Goal: Task Accomplishment & Management: Manage account settings

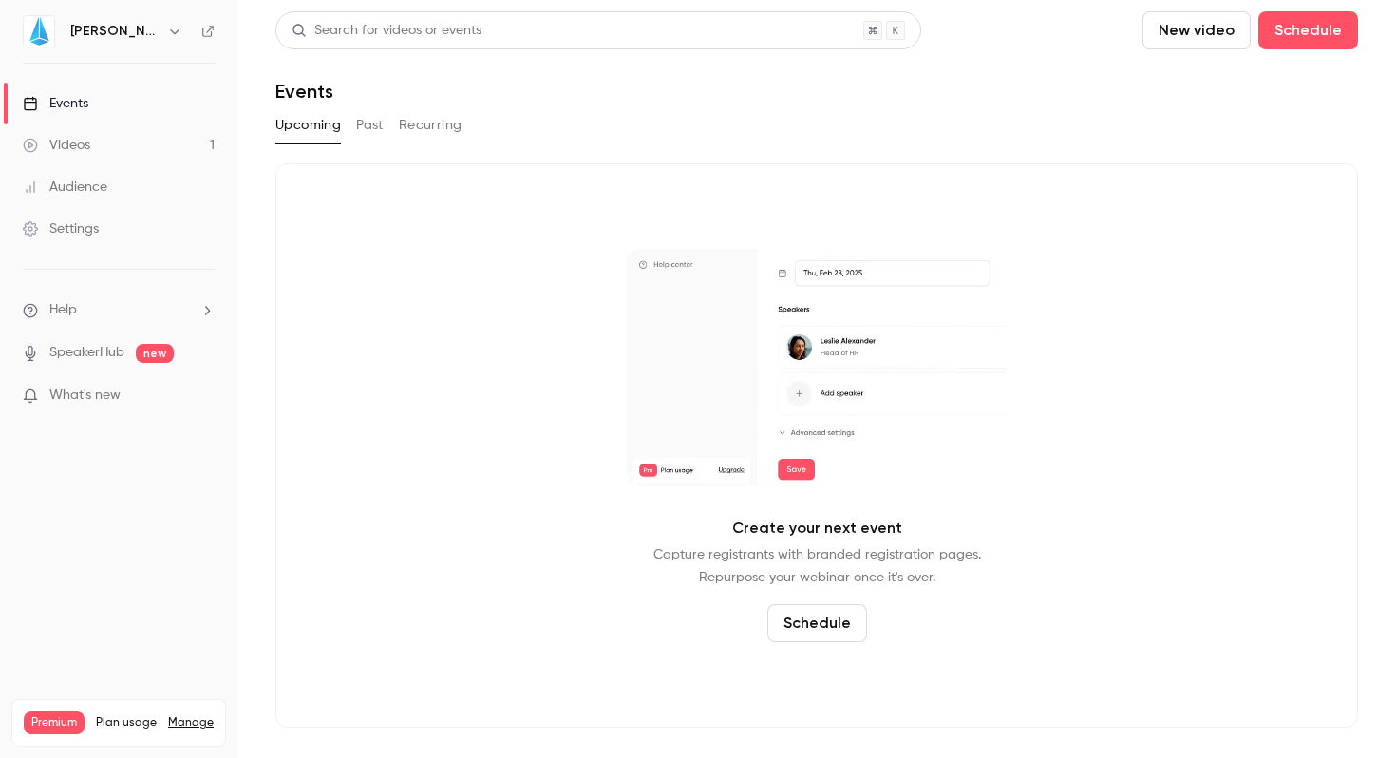
click at [82, 246] on link "Settings" at bounding box center [118, 229] width 237 height 42
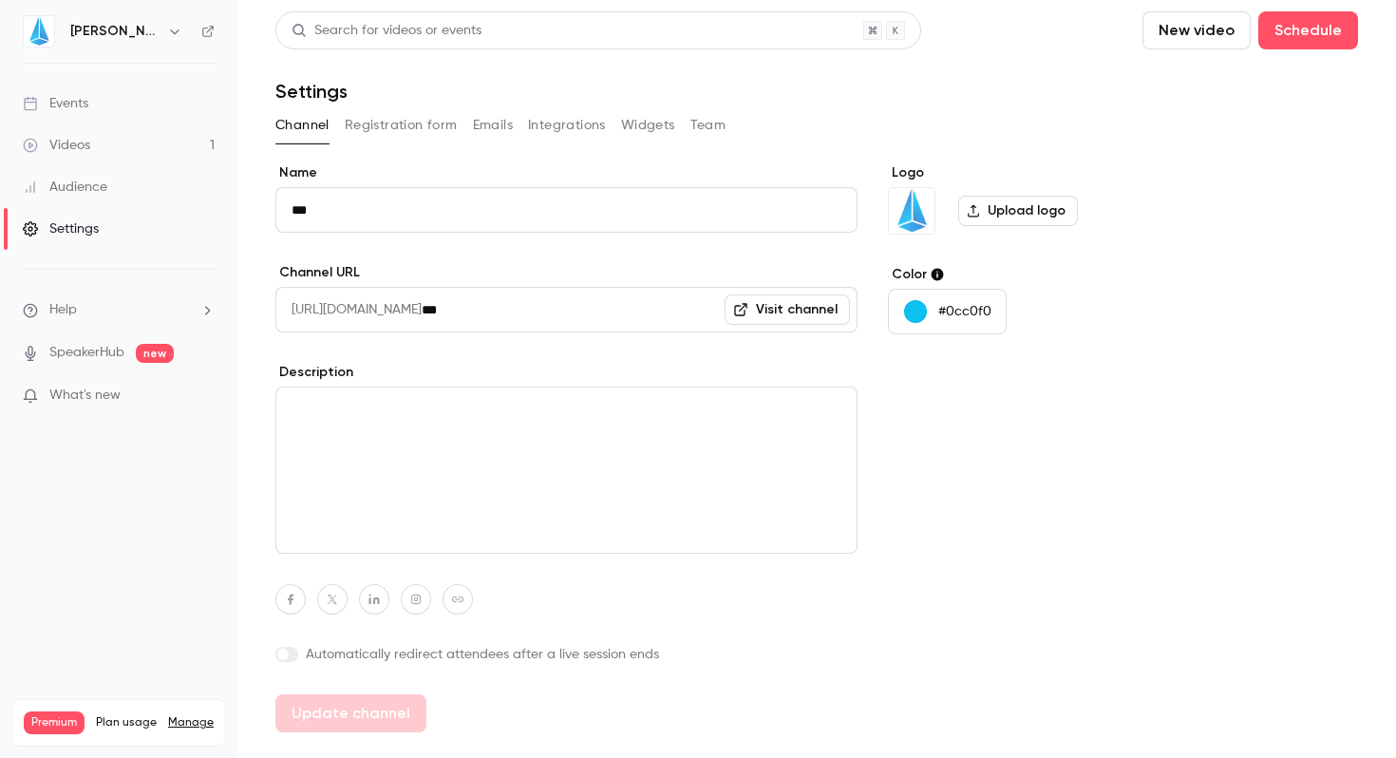
click at [700, 135] on button "Team" at bounding box center [708, 125] width 36 height 30
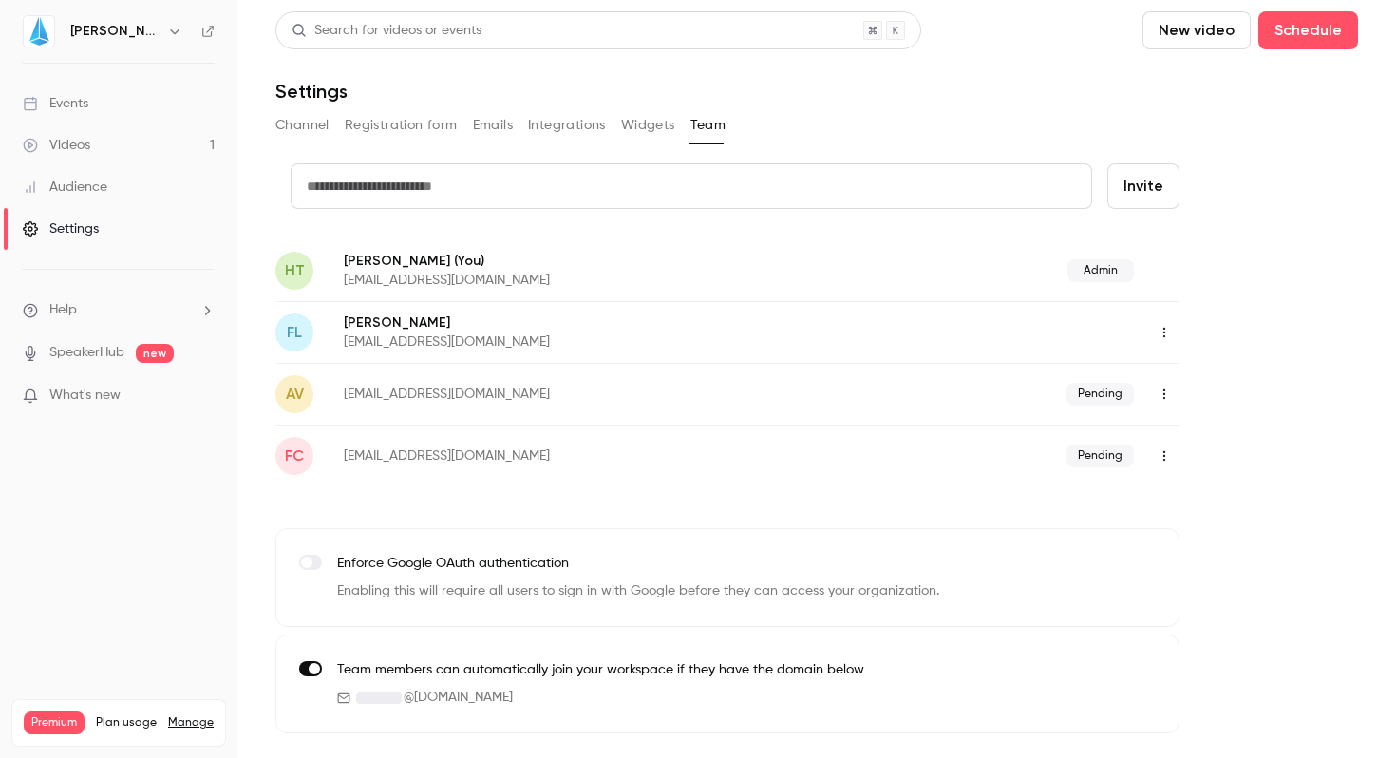
click at [167, 28] on icon "button" at bounding box center [174, 31] width 15 height 15
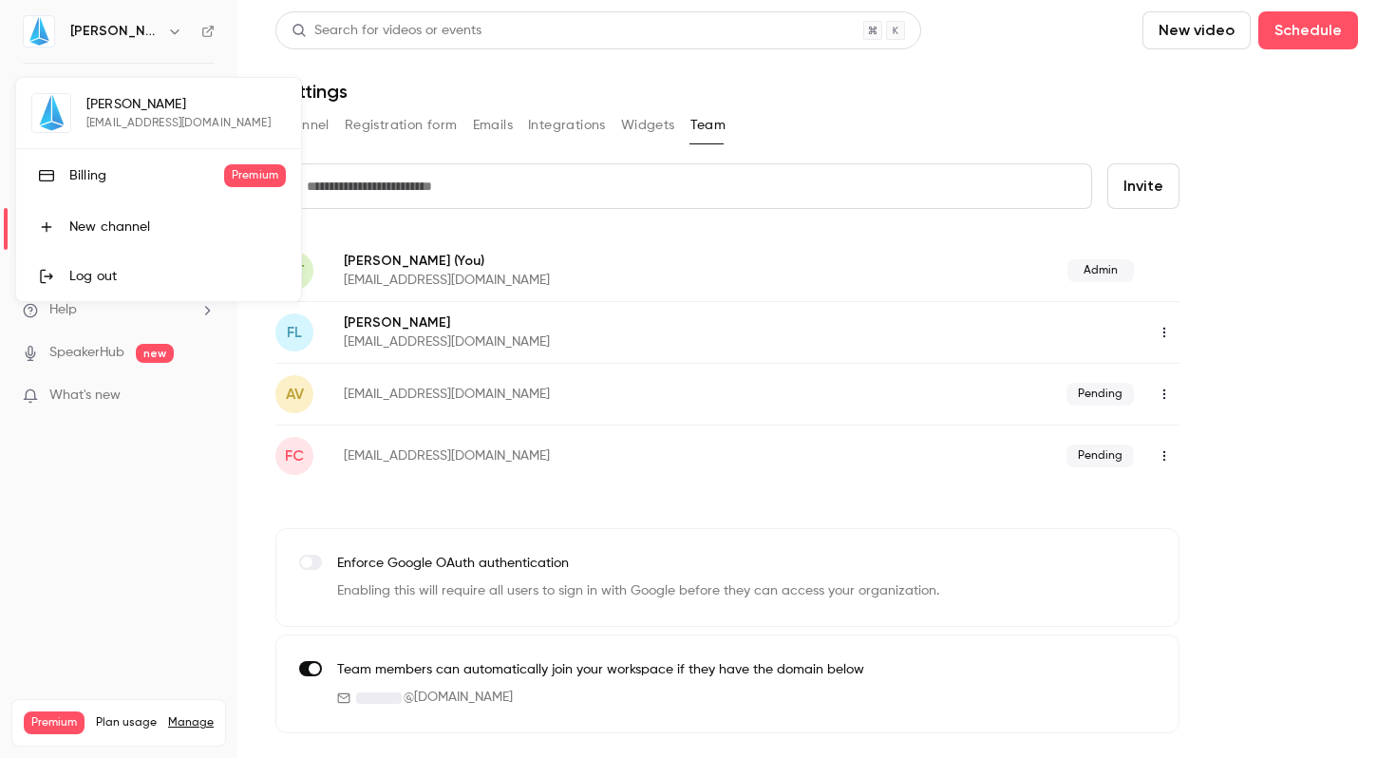
click at [911, 108] on div at bounding box center [698, 379] width 1396 height 758
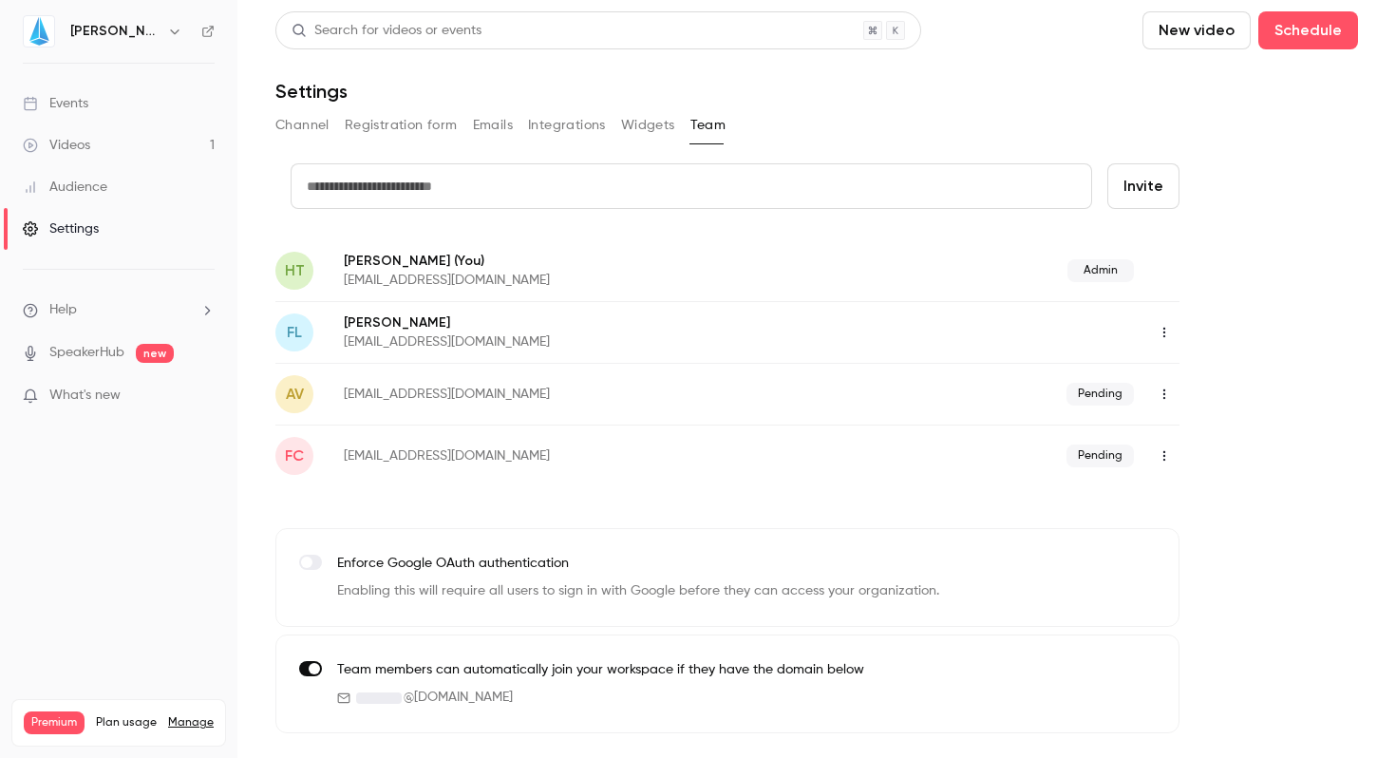
click at [1165, 387] on icon "button" at bounding box center [1164, 393] width 15 height 13
click at [1195, 442] on div "Resend invitation" at bounding box center [1267, 442] width 144 height 19
click at [163, 28] on button "button" at bounding box center [174, 31] width 23 height 23
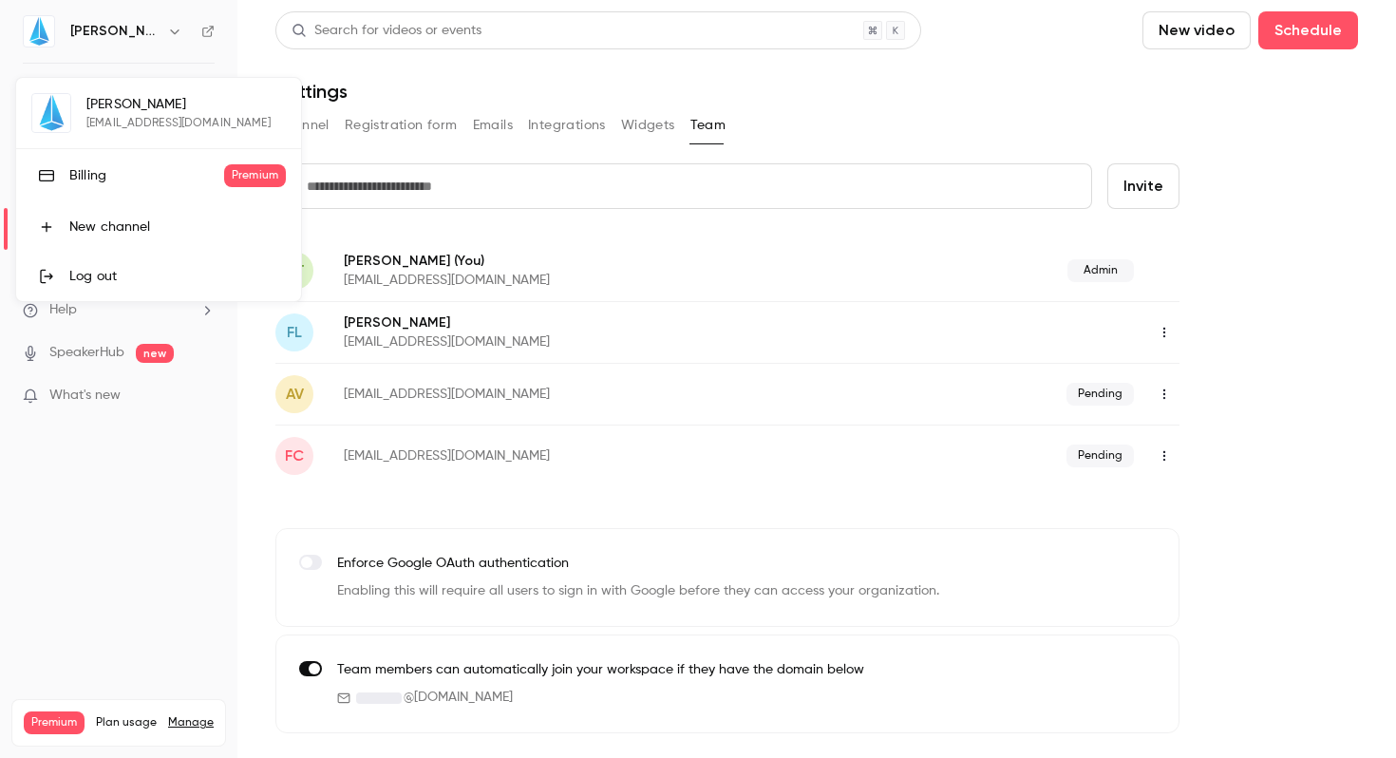
click at [617, 74] on div at bounding box center [698, 379] width 1396 height 758
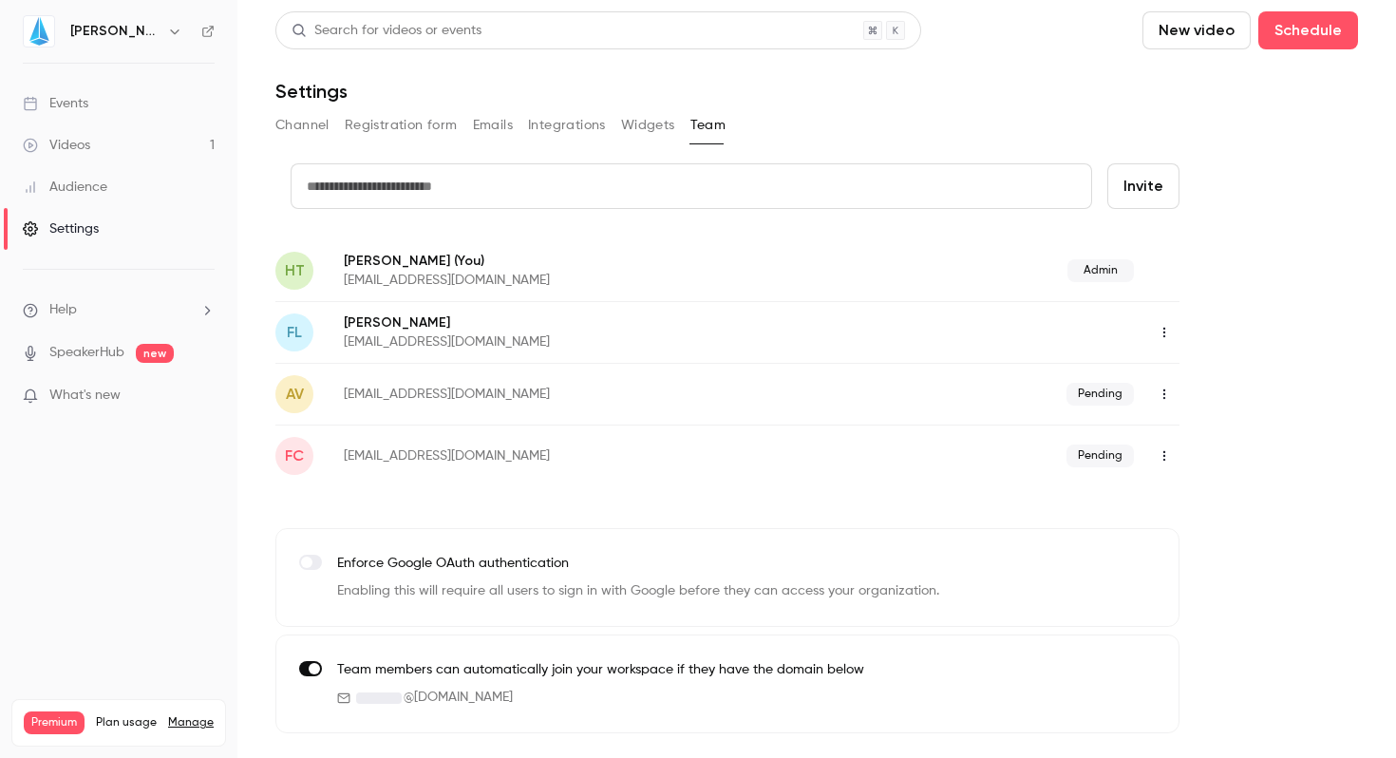
click at [163, 32] on button "button" at bounding box center [174, 31] width 23 height 23
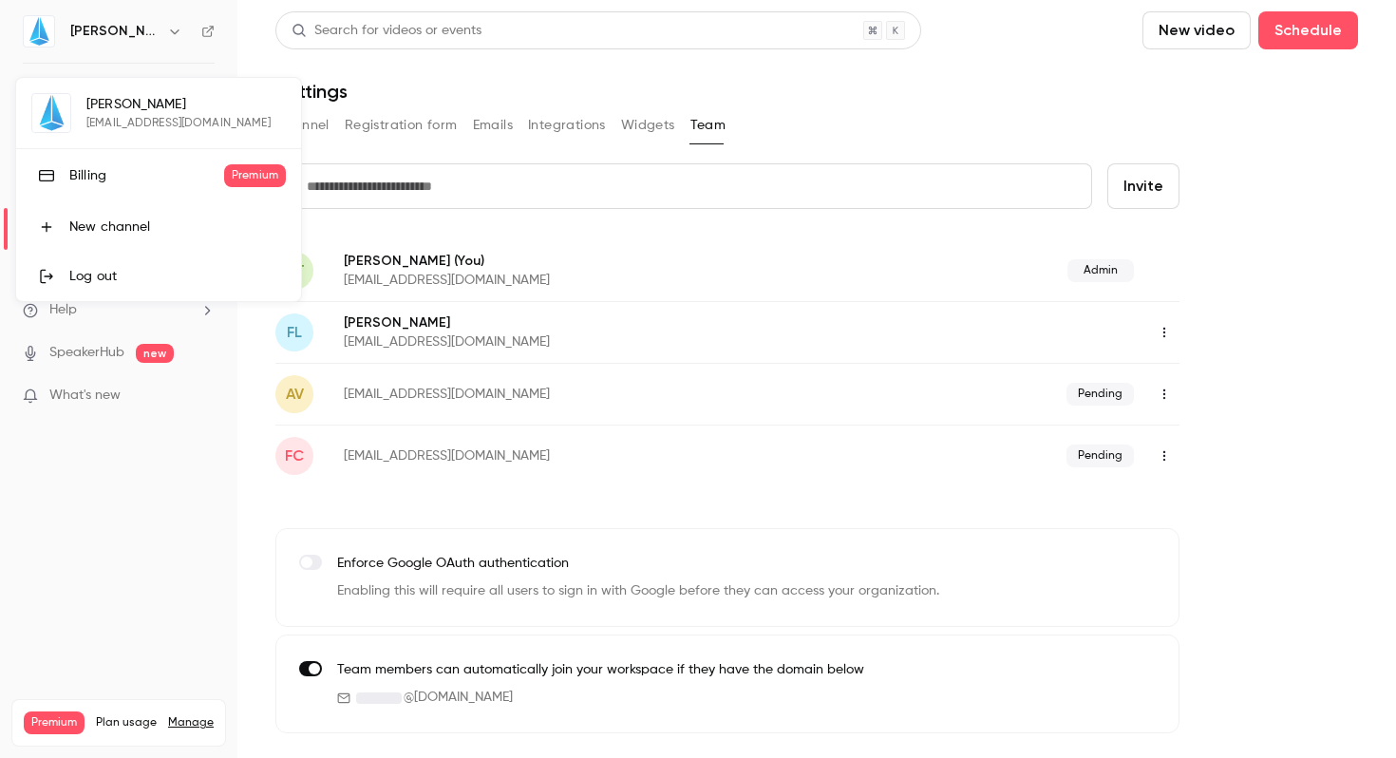
click at [533, 66] on div at bounding box center [698, 379] width 1396 height 758
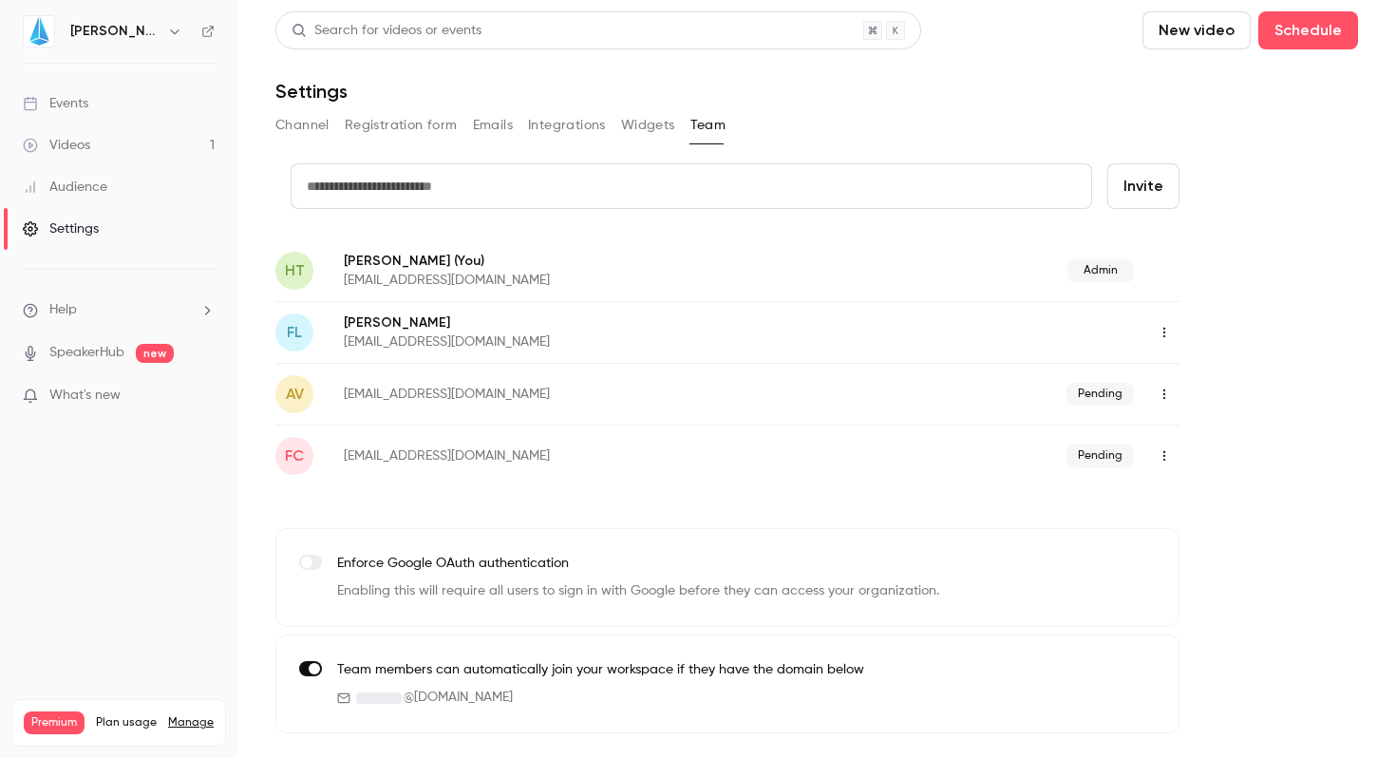
click at [1121, 331] on div at bounding box center [1015, 332] width 330 height 30
click at [1159, 329] on icon "button" at bounding box center [1164, 332] width 15 height 13
click at [1227, 274] on div at bounding box center [698, 379] width 1396 height 758
click at [1158, 322] on button "button" at bounding box center [1164, 332] width 30 height 30
click at [1197, 380] on div "Assign admin role" at bounding box center [1267, 380] width 144 height 19
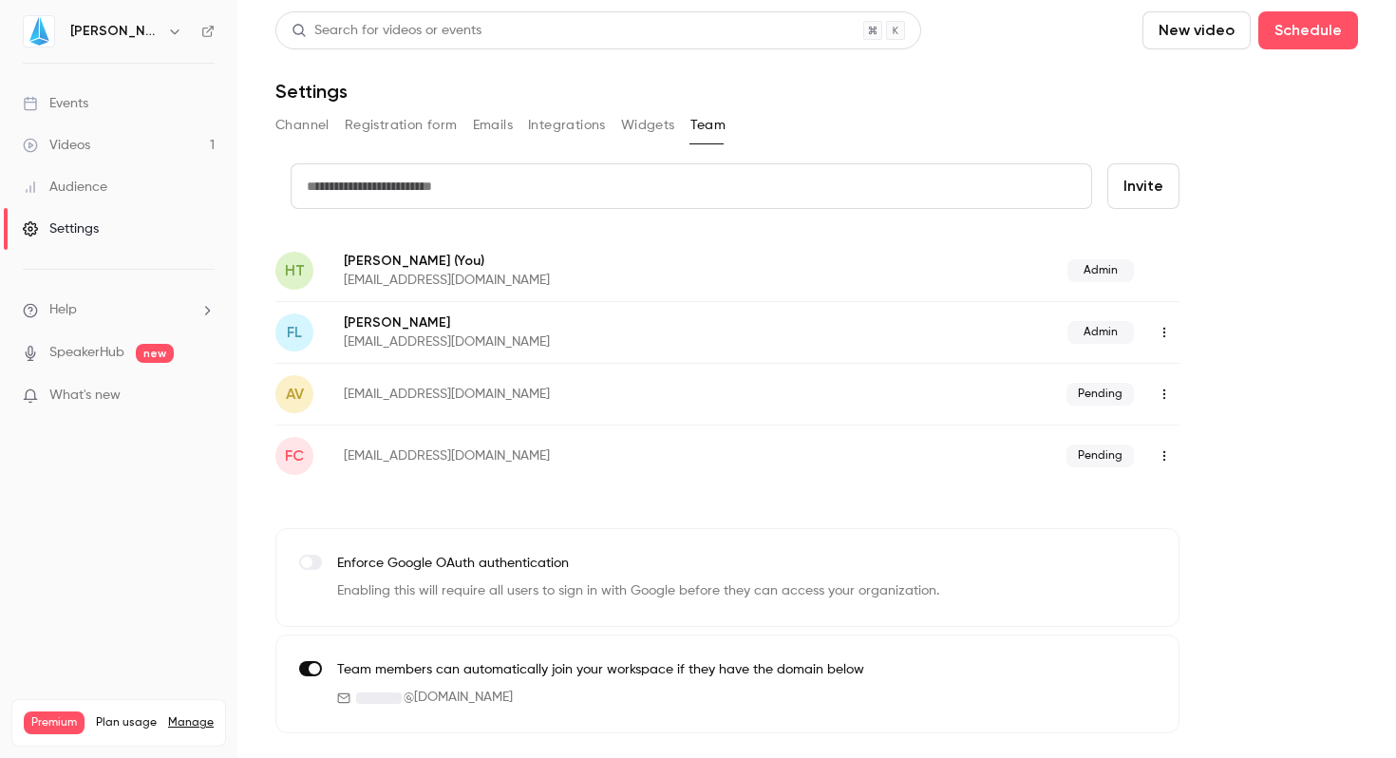
click at [1158, 392] on icon "button" at bounding box center [1164, 393] width 15 height 13
click at [1232, 367] on div at bounding box center [698, 379] width 1396 height 758
click at [81, 34] on h6 "[PERSON_NAME]" at bounding box center [114, 31] width 89 height 19
click at [170, 30] on icon "button" at bounding box center [174, 31] width 9 height 5
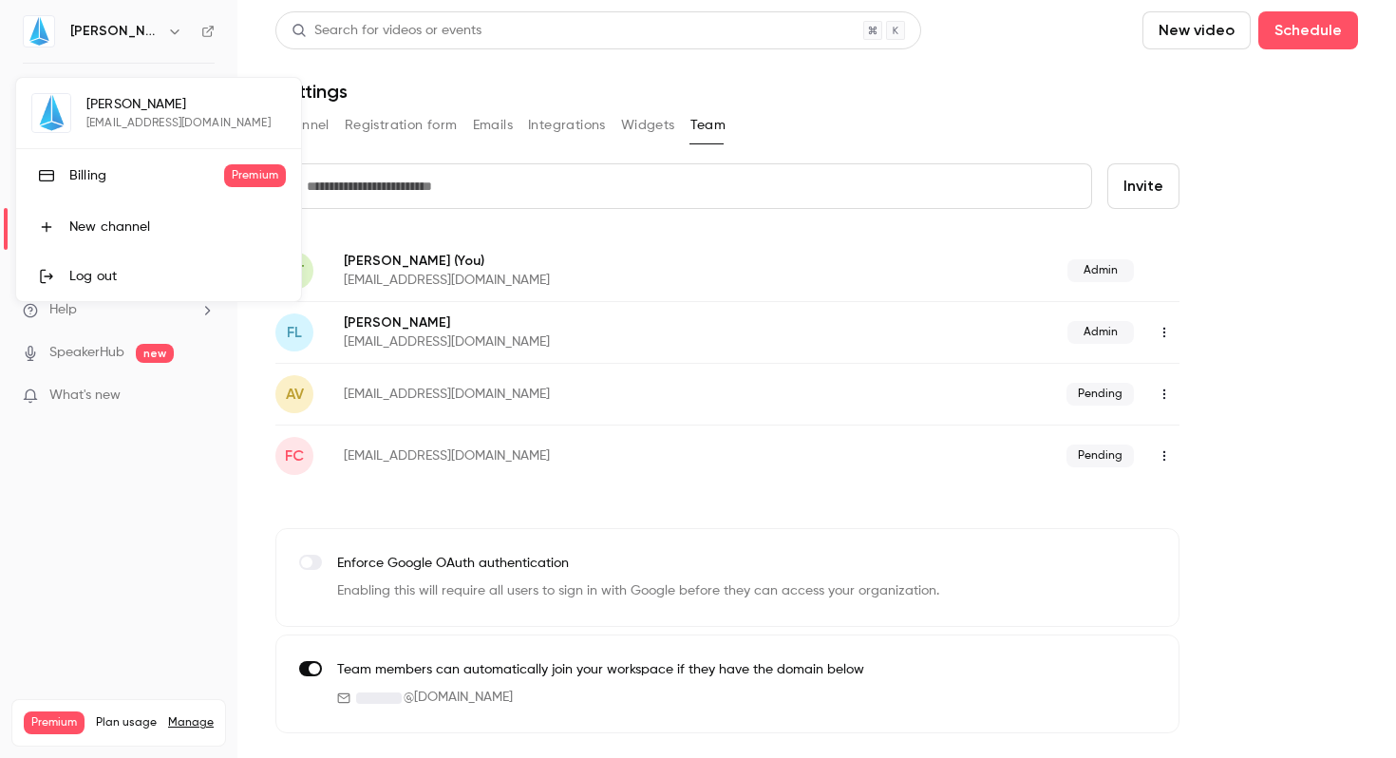
click at [889, 75] on div at bounding box center [698, 379] width 1396 height 758
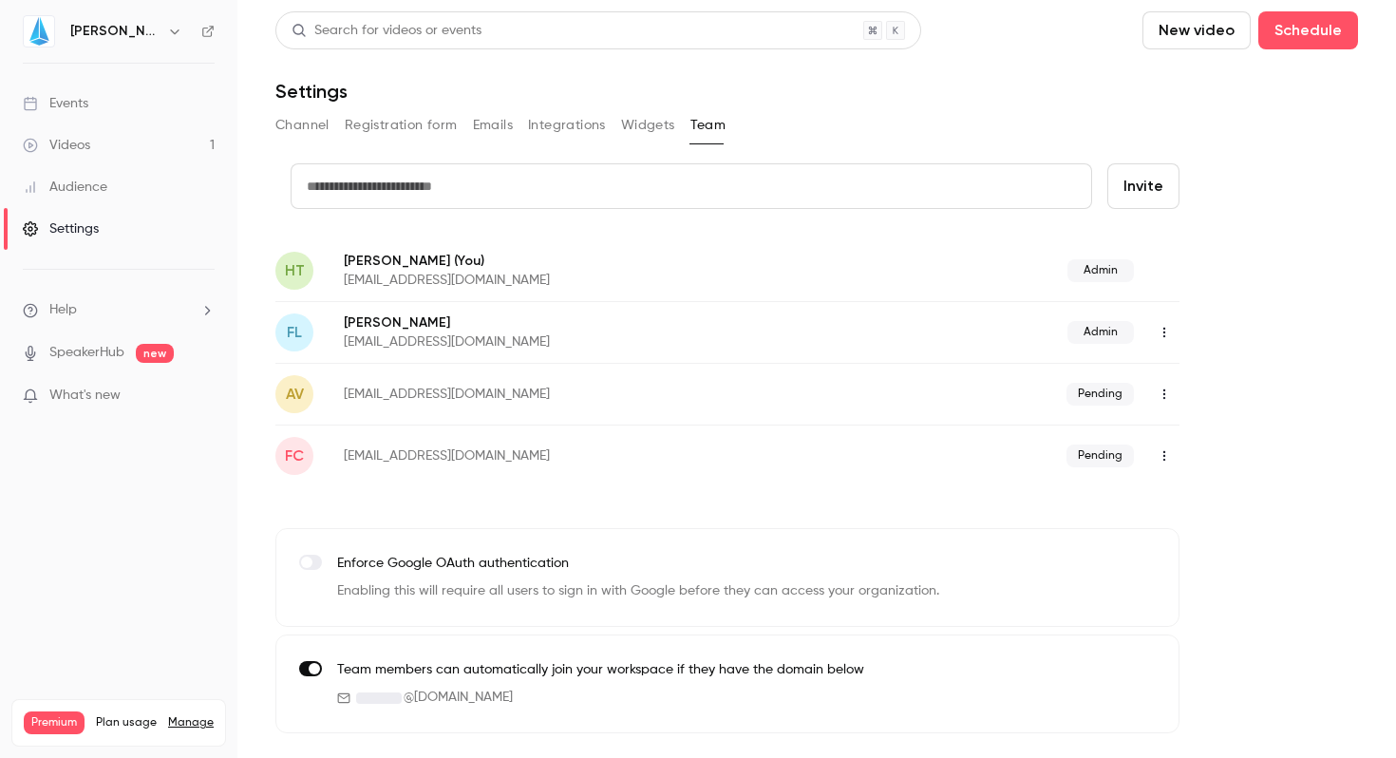
click at [660, 217] on form "credit card Invite" at bounding box center [727, 201] width 904 height 76
click at [672, 199] on input "text" at bounding box center [691, 186] width 801 height 46
type input "**********"
click at [1107, 163] on button "Invite" at bounding box center [1143, 186] width 72 height 46
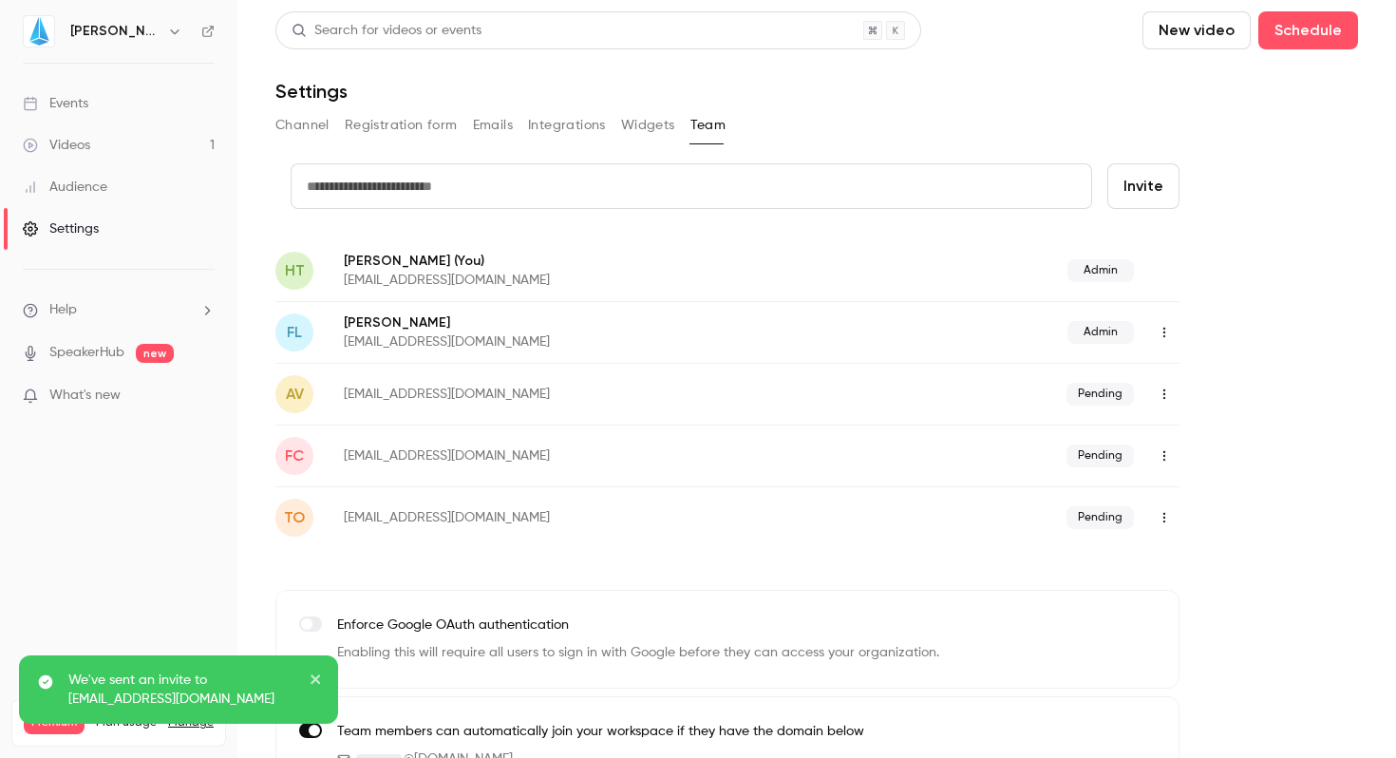
click at [366, 180] on input "text" at bounding box center [691, 186] width 801 height 46
click at [1107, 112] on div "Channel Registration form Emails Integrations Widgets Team" at bounding box center [816, 125] width 1083 height 30
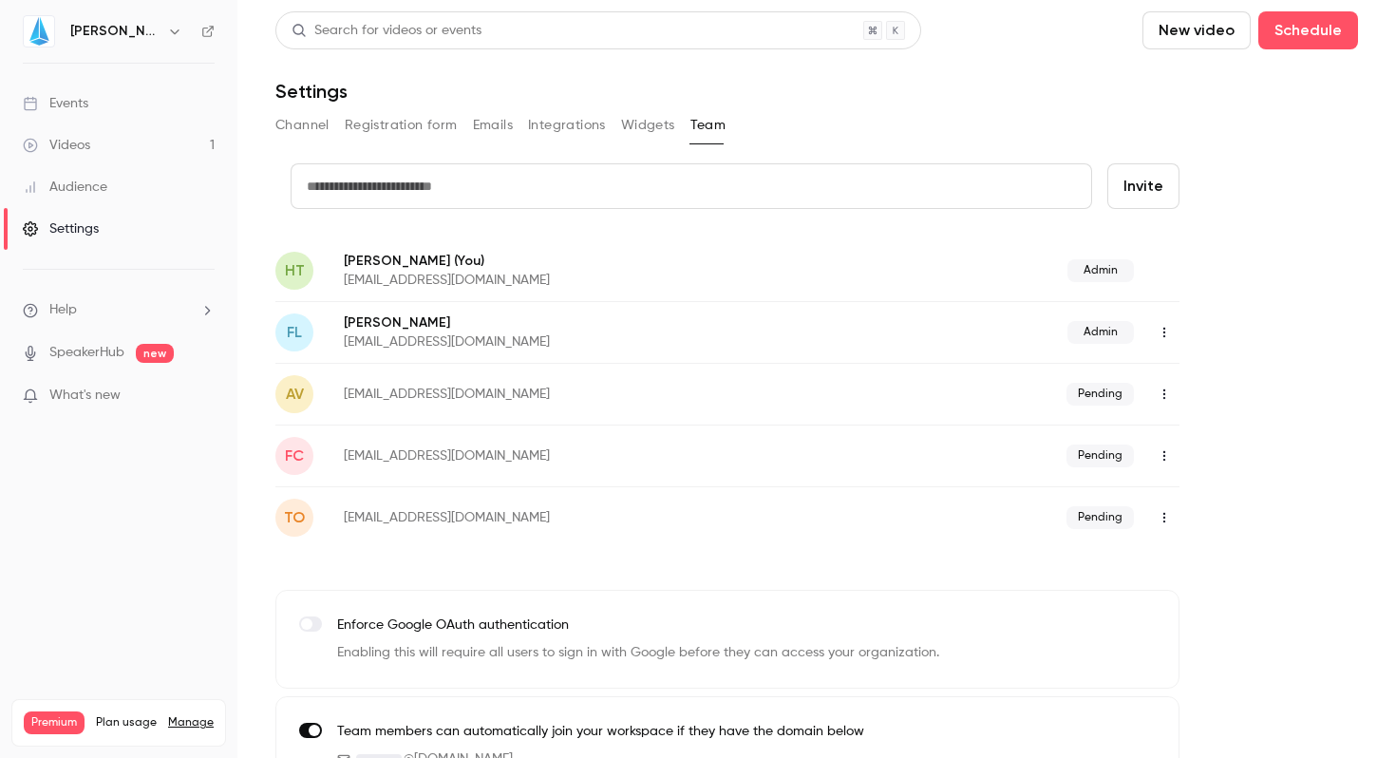
click at [424, 178] on input "text" at bounding box center [691, 186] width 801 height 46
click at [503, 149] on div "Search for videos or events New video Schedule Settings Channel Registration fo…" at bounding box center [816, 402] width 1083 height 783
click at [503, 167] on input "text" at bounding box center [691, 186] width 801 height 46
type input "**********"
click at [1107, 163] on button "Invite" at bounding box center [1143, 186] width 72 height 46
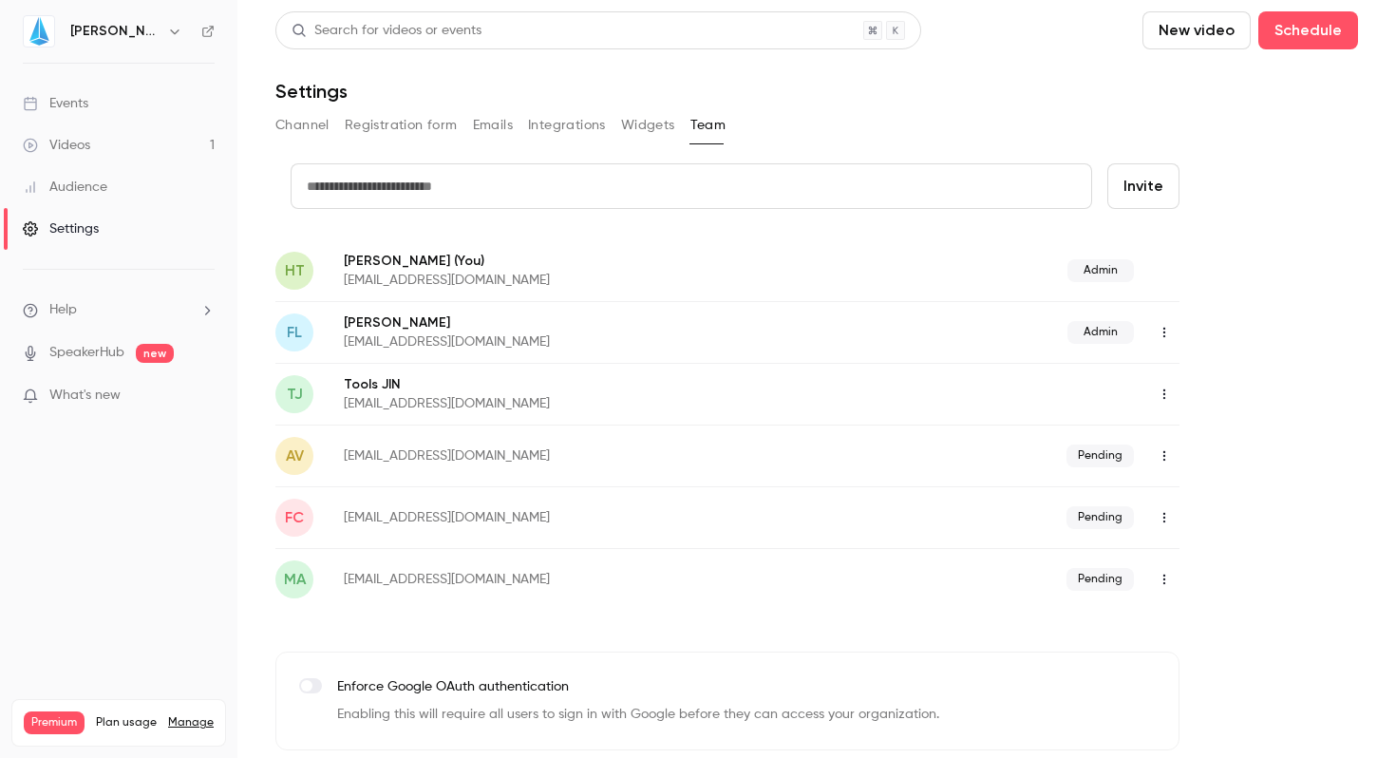
click at [1171, 388] on icon "button" at bounding box center [1164, 393] width 15 height 13
click at [1206, 437] on div "Assign admin role" at bounding box center [1267, 442] width 144 height 19
click at [564, 133] on button "Integrations" at bounding box center [567, 125] width 78 height 30
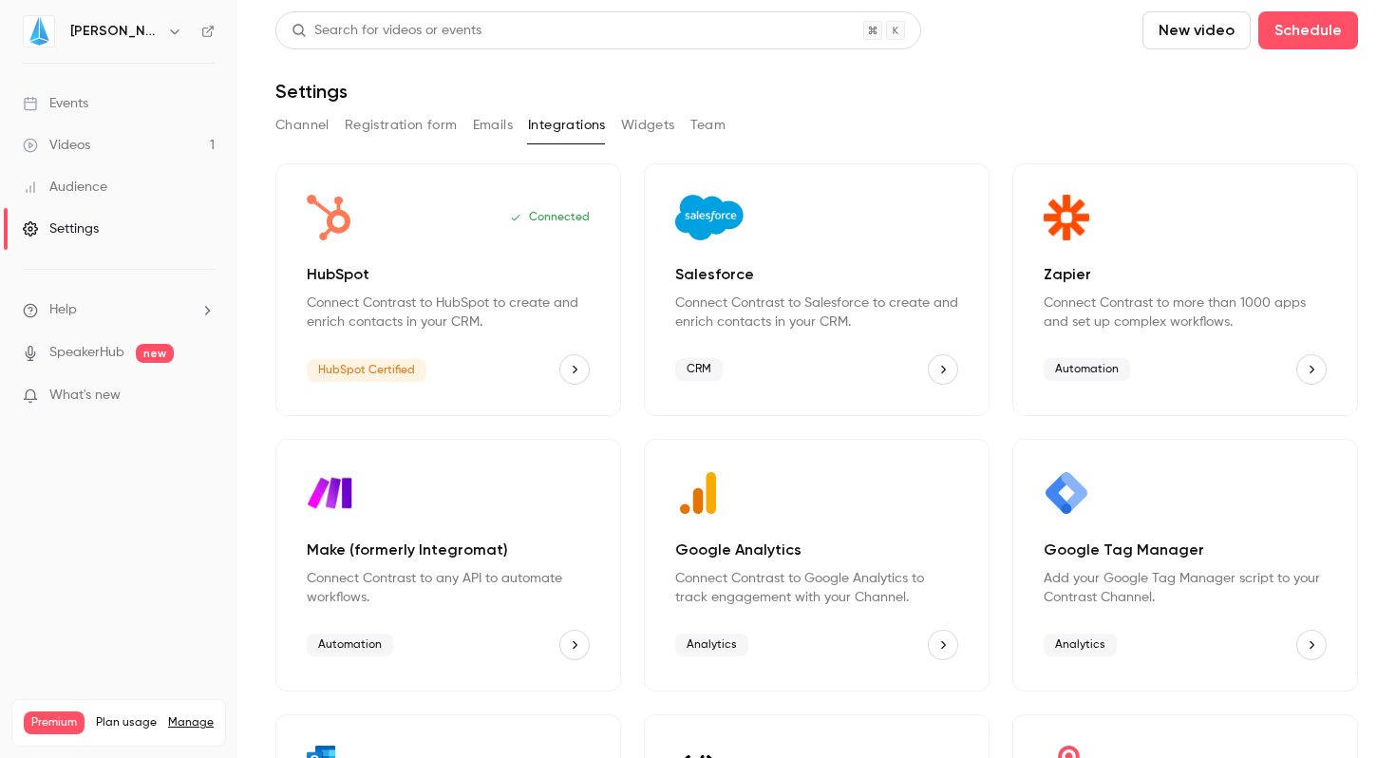
click at [553, 368] on div "HubSpot Certified" at bounding box center [448, 369] width 283 height 30
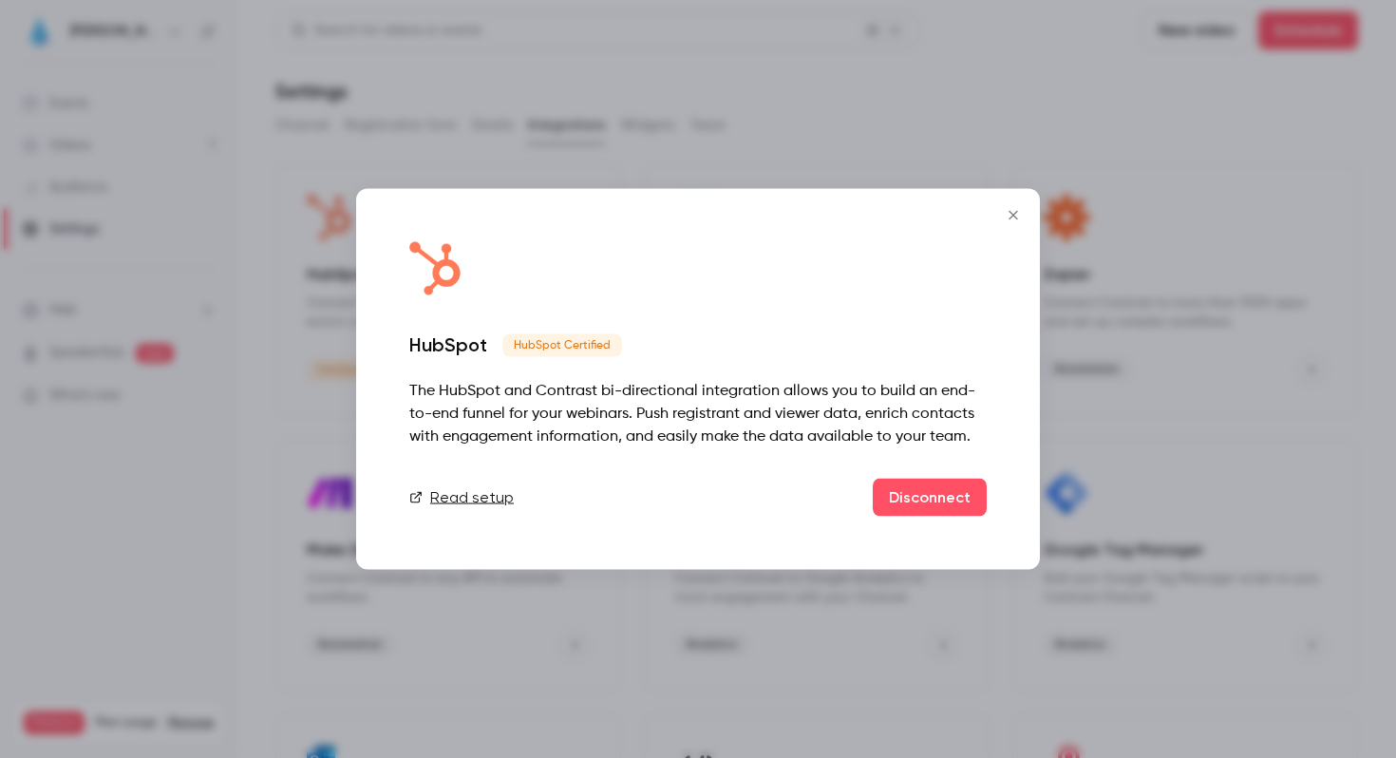
click at [461, 496] on link "Read setup" at bounding box center [461, 497] width 104 height 23
click at [1019, 213] on icon "Close" at bounding box center [1013, 215] width 23 height 15
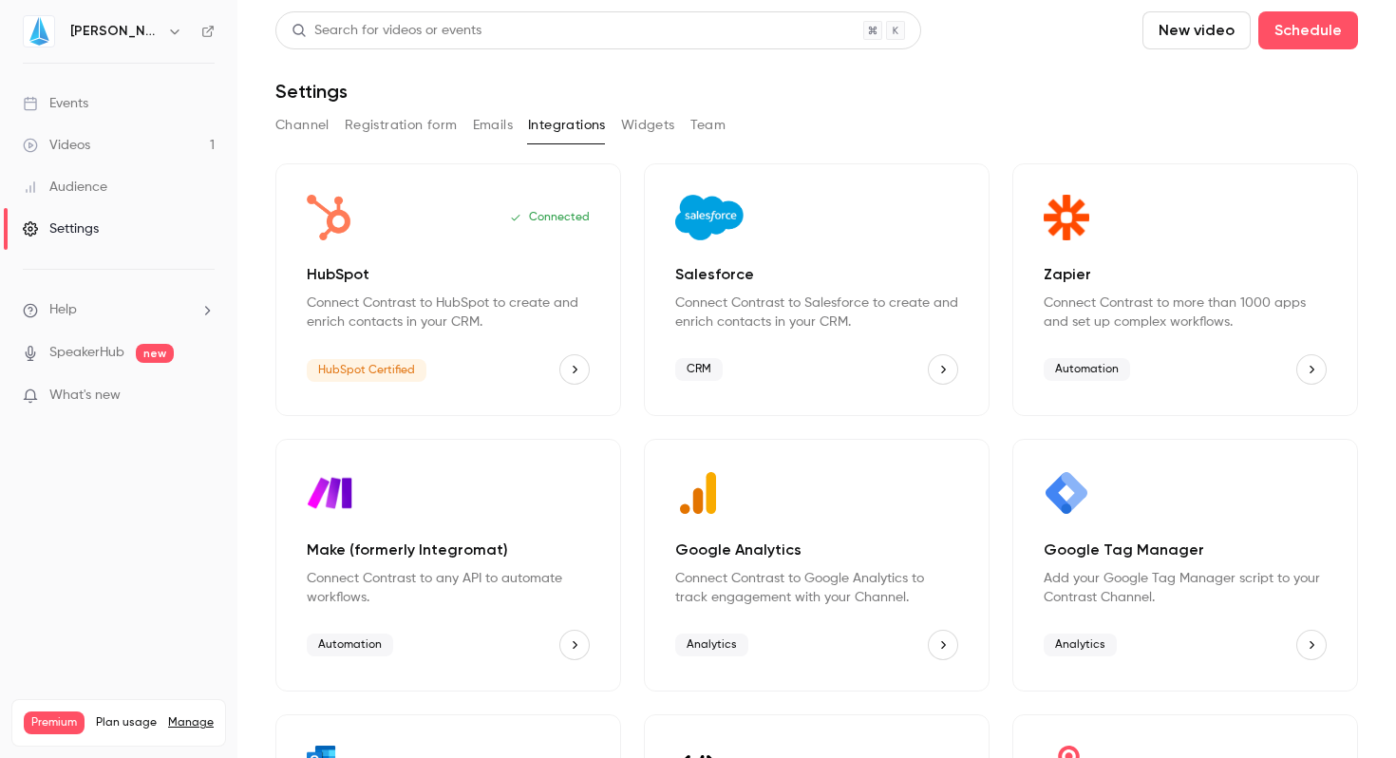
click at [651, 122] on button "Widgets" at bounding box center [648, 125] width 54 height 30
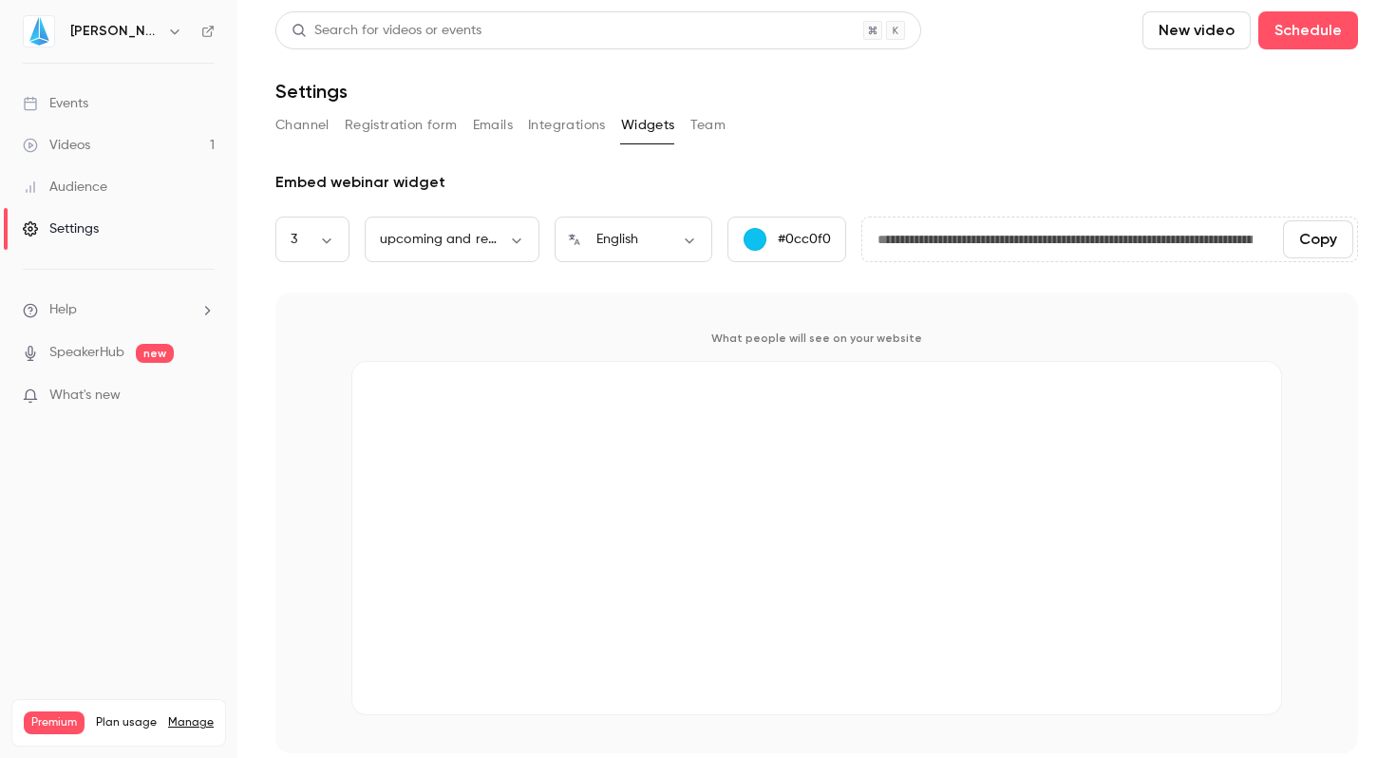
click at [97, 117] on link "Events" at bounding box center [118, 104] width 237 height 42
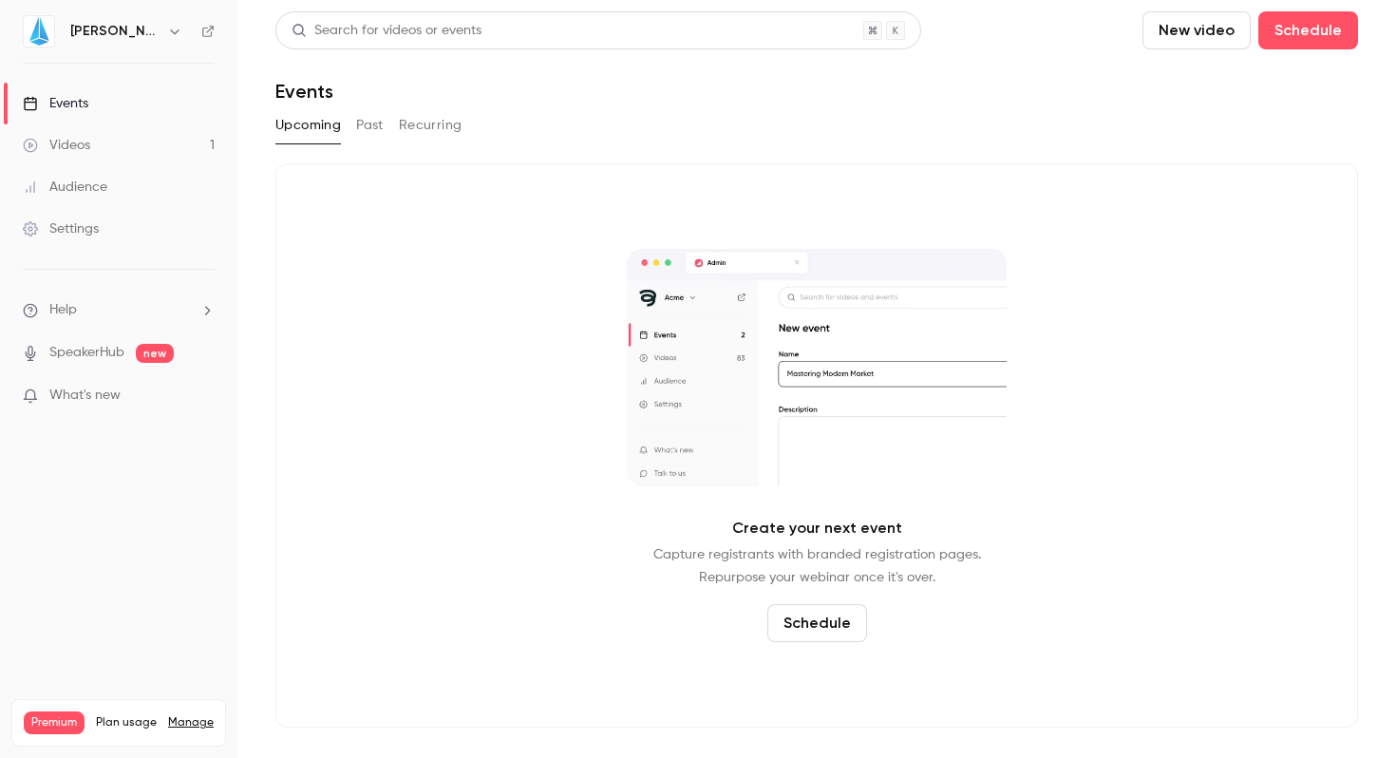
click at [79, 232] on div "Settings" at bounding box center [61, 228] width 76 height 19
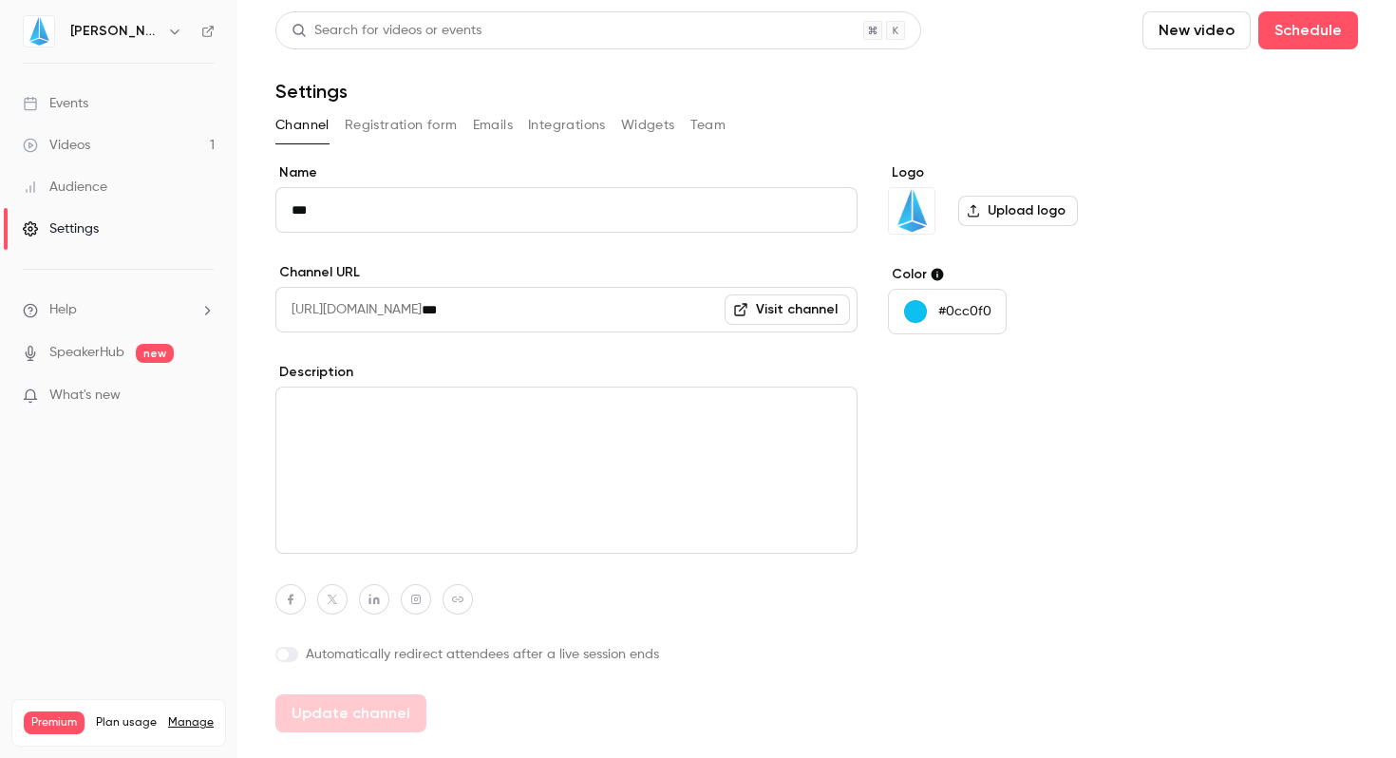
click at [696, 129] on button "Team" at bounding box center [708, 125] width 36 height 30
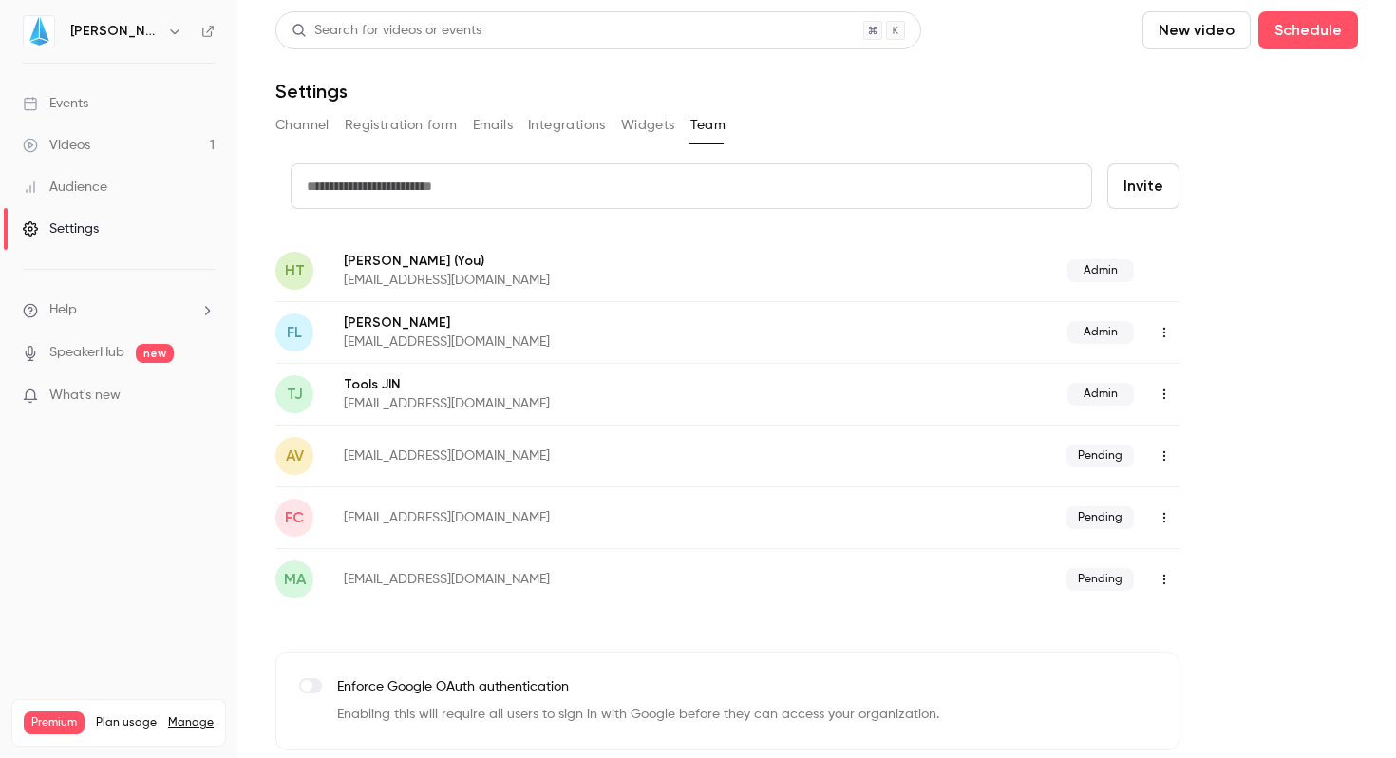
click at [1162, 517] on icon "button" at bounding box center [1164, 517] width 15 height 13
click at [1209, 572] on div "Resend invitation" at bounding box center [1267, 565] width 144 height 19
click at [1162, 515] on icon "button" at bounding box center [1164, 517] width 15 height 13
click at [1209, 571] on div "Resend invitation" at bounding box center [1267, 565] width 144 height 19
click at [1168, 512] on icon "button" at bounding box center [1164, 517] width 15 height 13
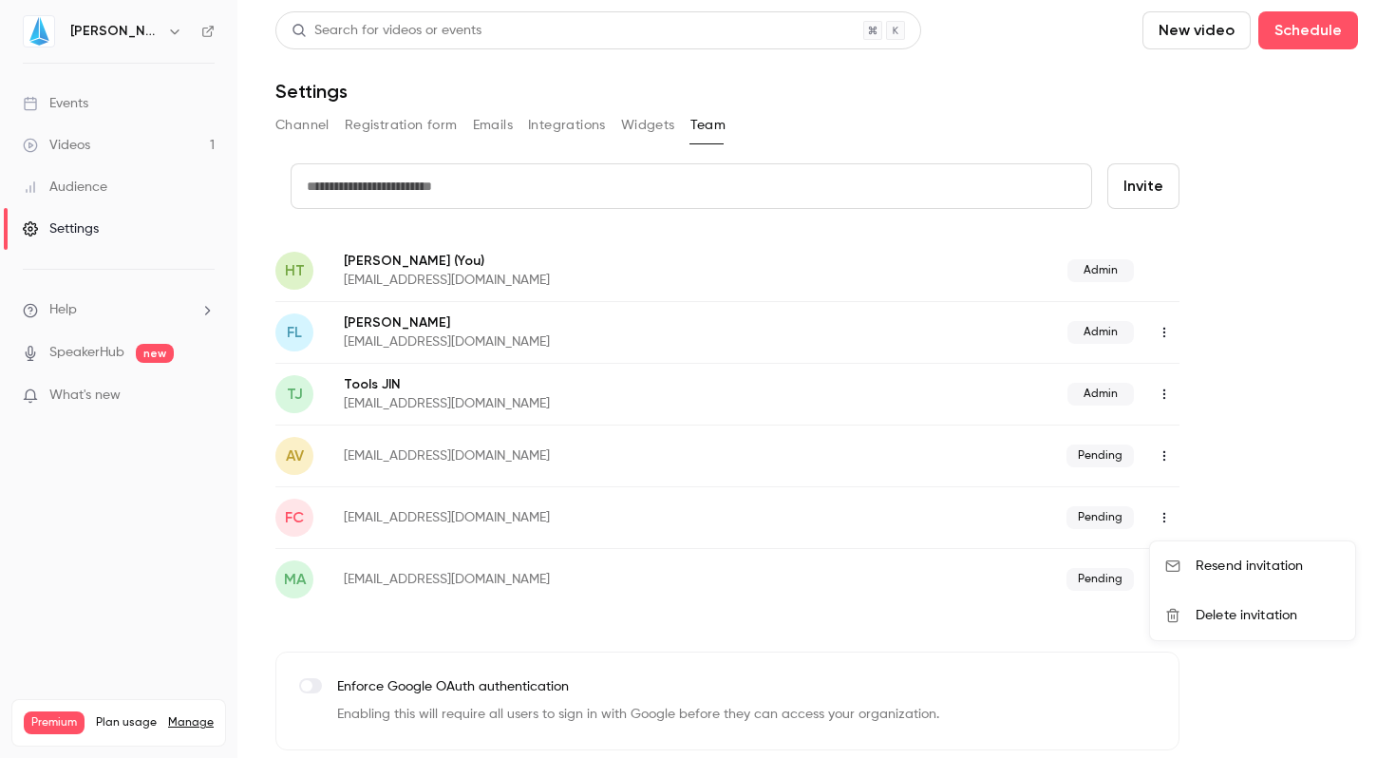
click at [1224, 623] on div "Delete invitation" at bounding box center [1267, 615] width 144 height 19
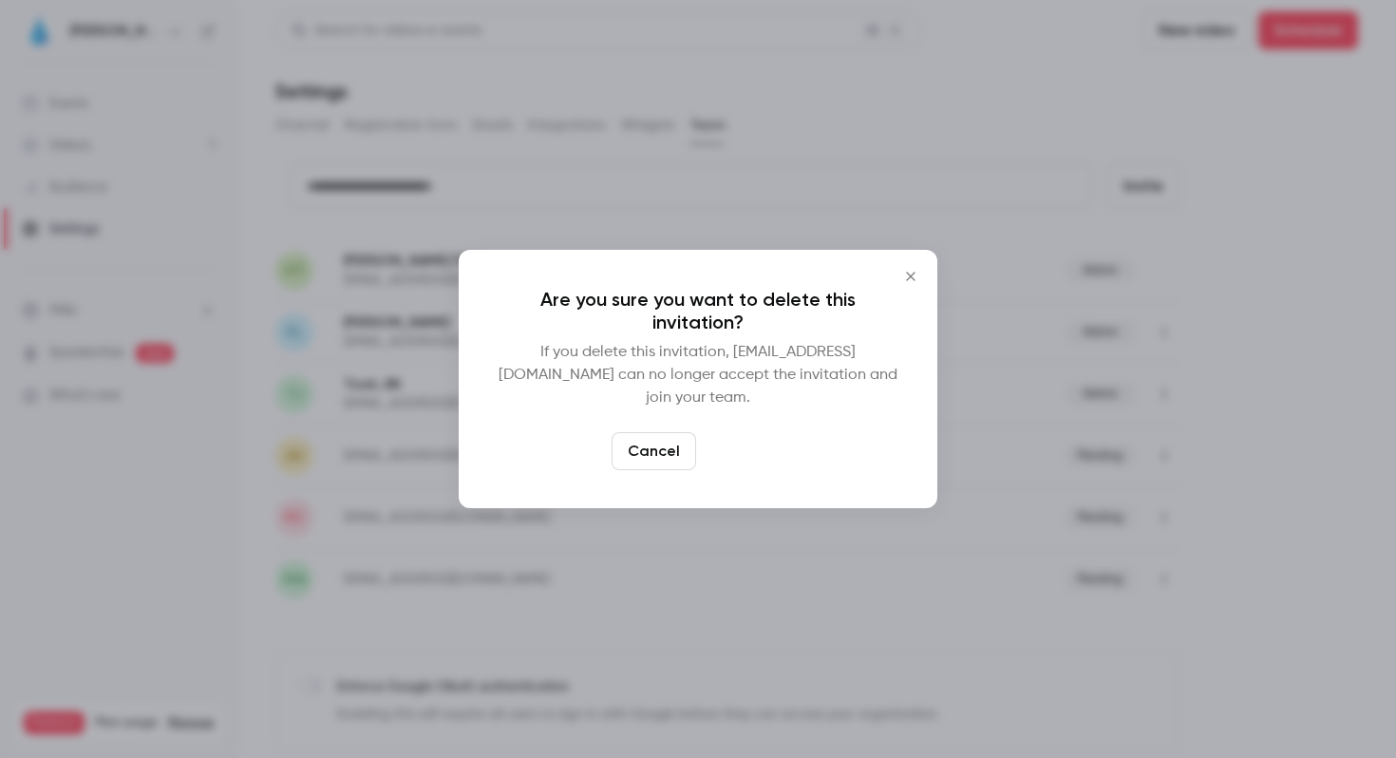
click at [720, 438] on button "Delete" at bounding box center [745, 451] width 82 height 38
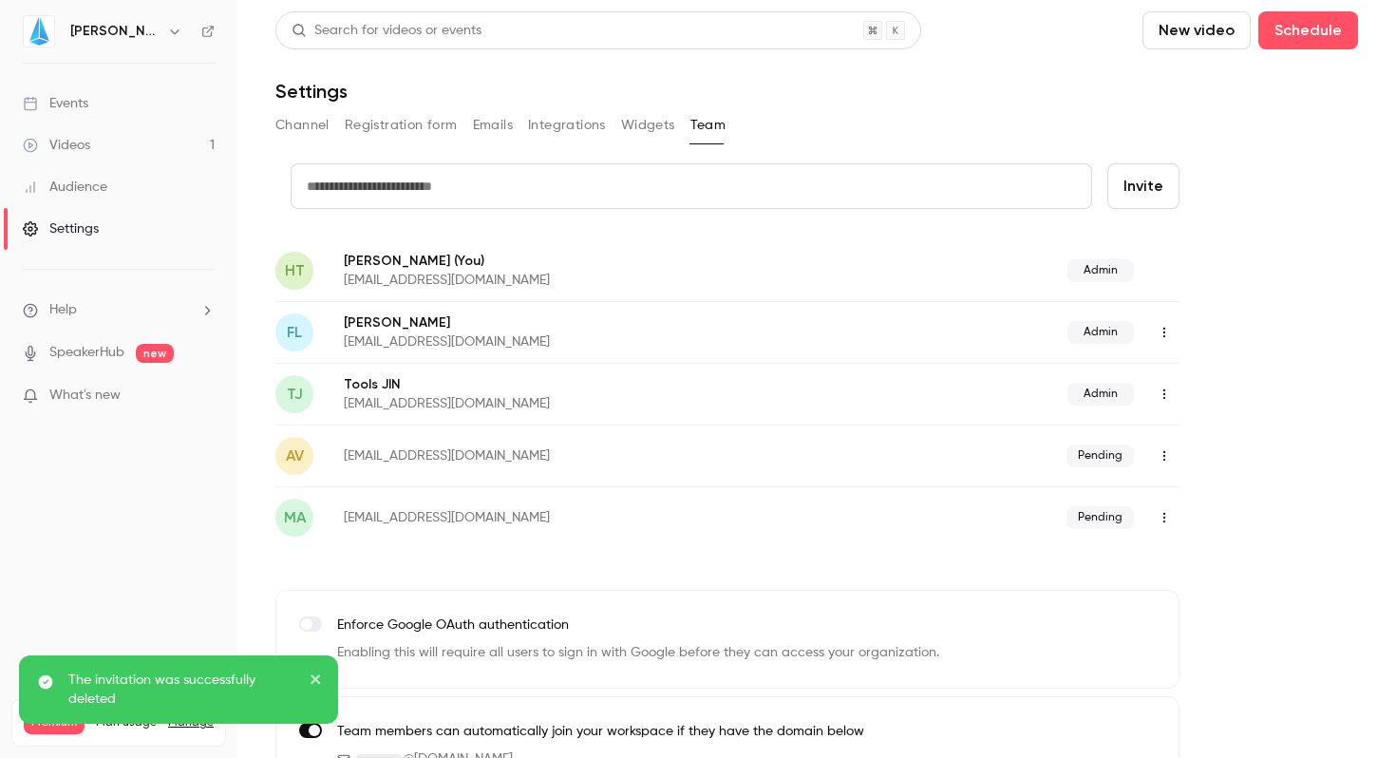
click at [497, 188] on input "text" at bounding box center [691, 186] width 801 height 46
type input "**********"
click at [1107, 163] on button "Invite" at bounding box center [1143, 186] width 72 height 46
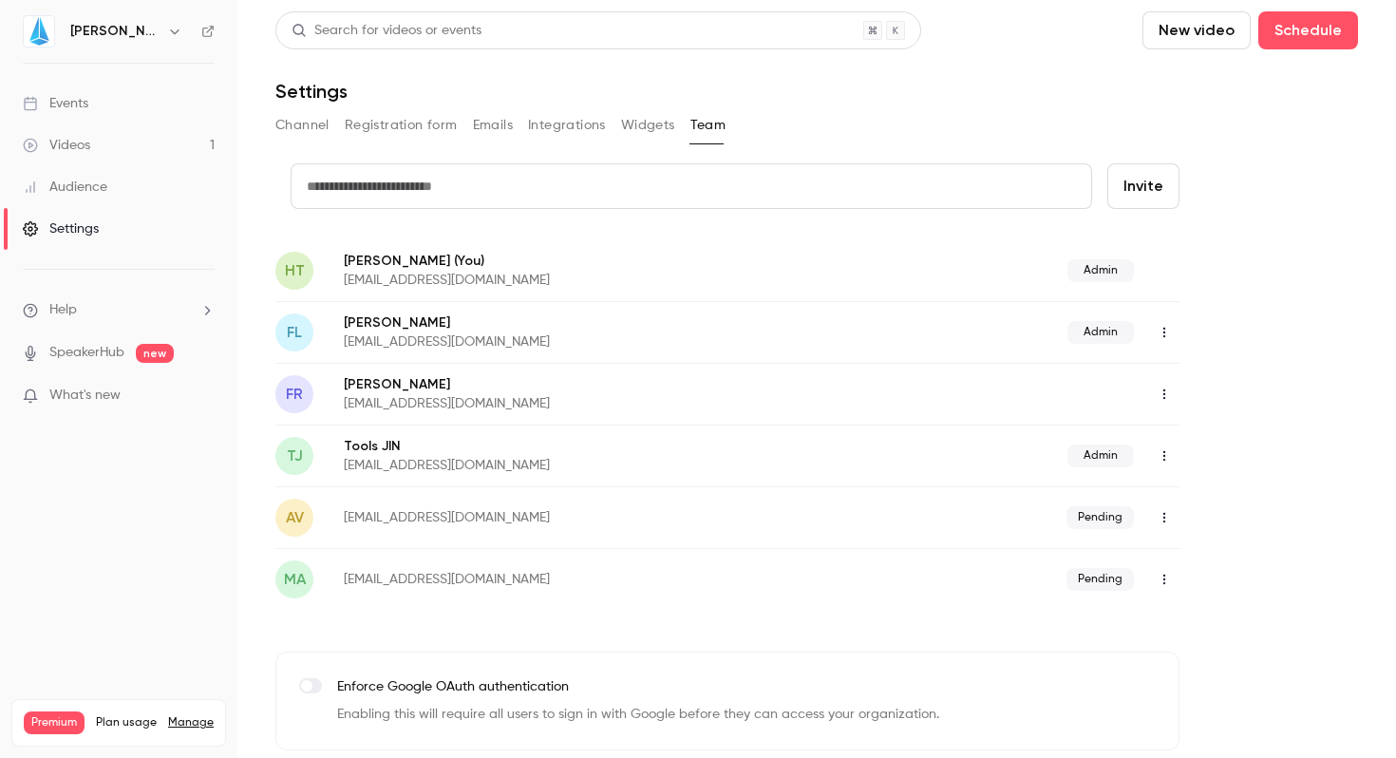
click at [1165, 391] on icon "button" at bounding box center [1164, 393] width 15 height 13
click at [1226, 448] on div "Assign admin role" at bounding box center [1267, 442] width 144 height 19
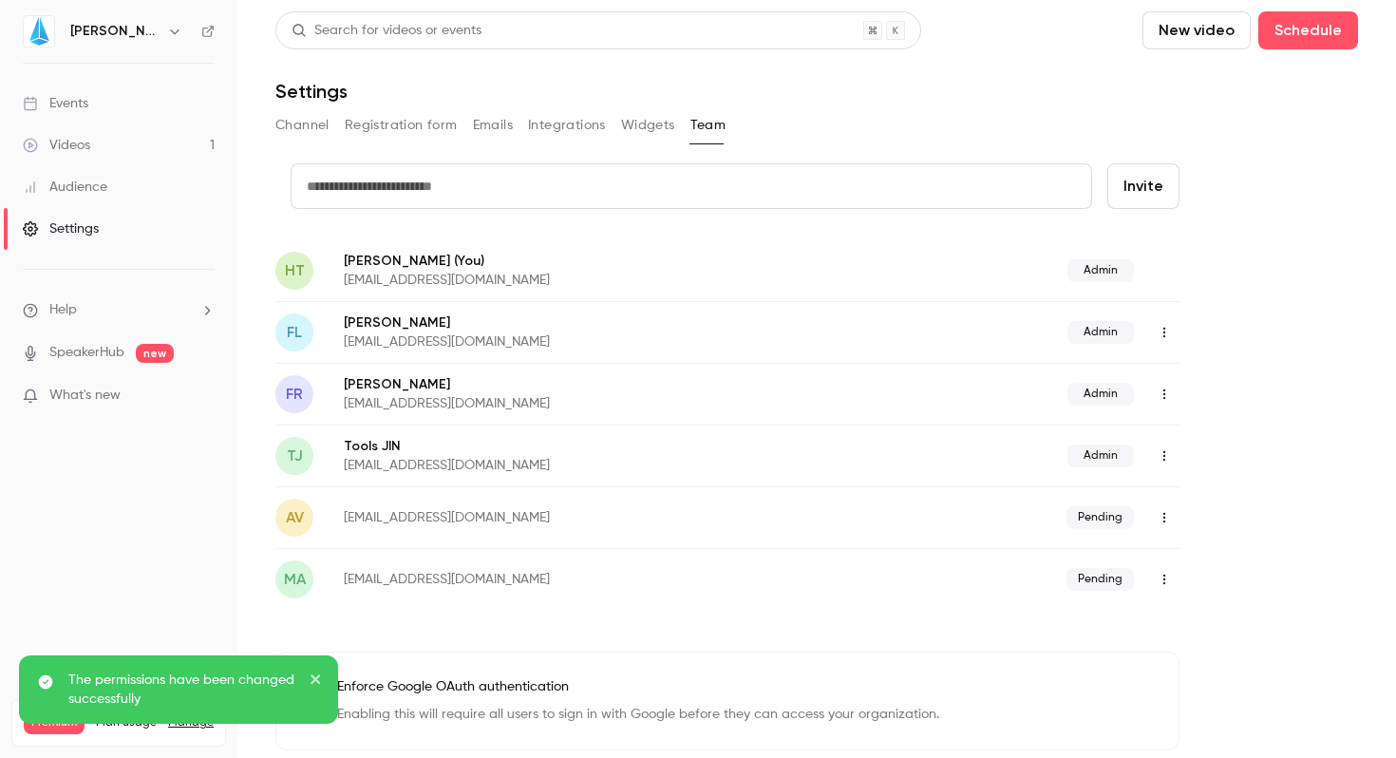
click at [1292, 292] on div "credit card Invite HT [PERSON_NAME] (You) [EMAIL_ADDRESS][DOMAIN_NAME] Admin FL…" at bounding box center [816, 509] width 1083 height 693
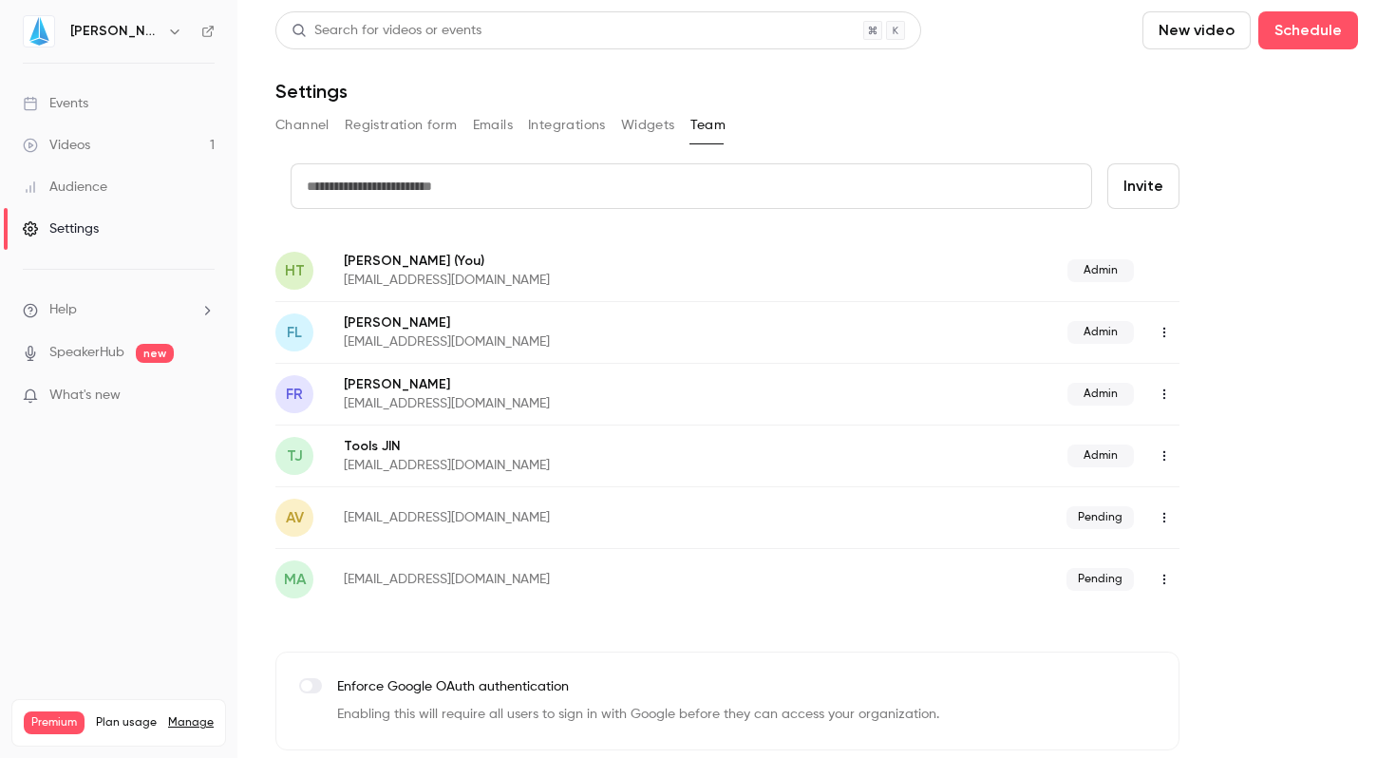
click at [1193, 43] on button "New video" at bounding box center [1196, 30] width 108 height 38
click at [1070, 100] on div at bounding box center [698, 379] width 1396 height 758
